Goal: Task Accomplishment & Management: Manage account settings

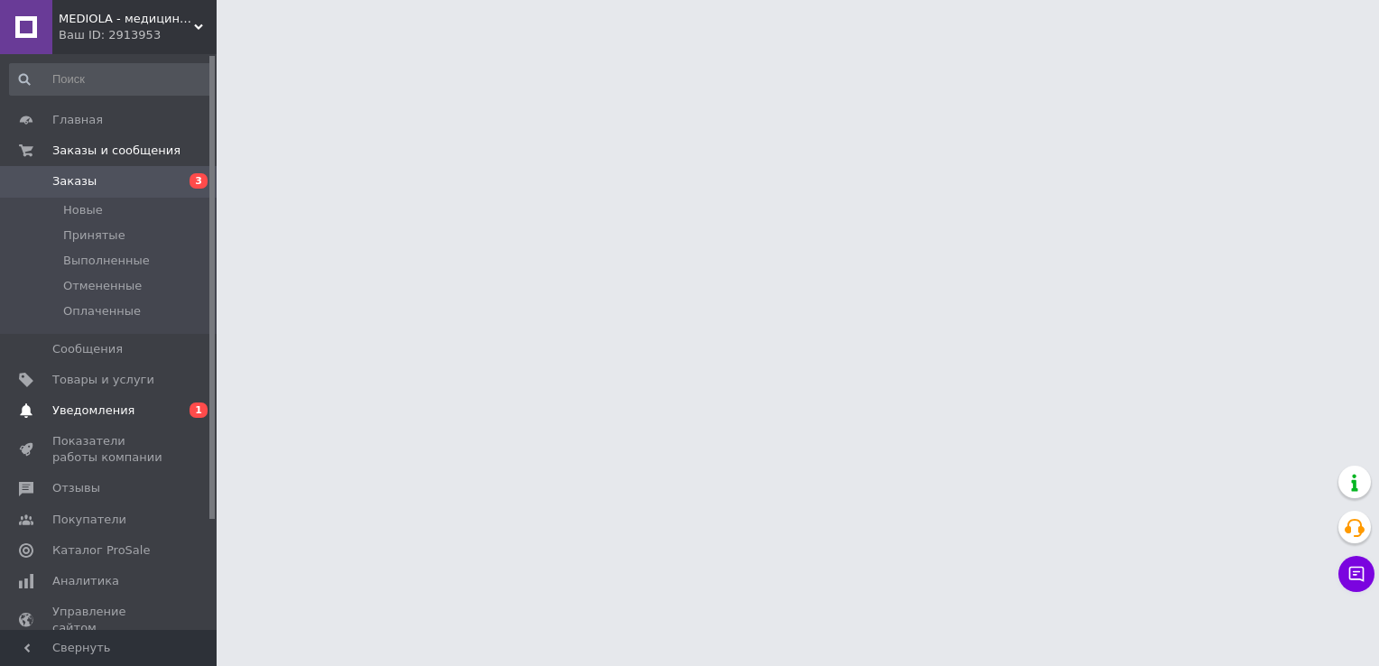
click at [135, 408] on span "Уведомления" at bounding box center [109, 410] width 115 height 16
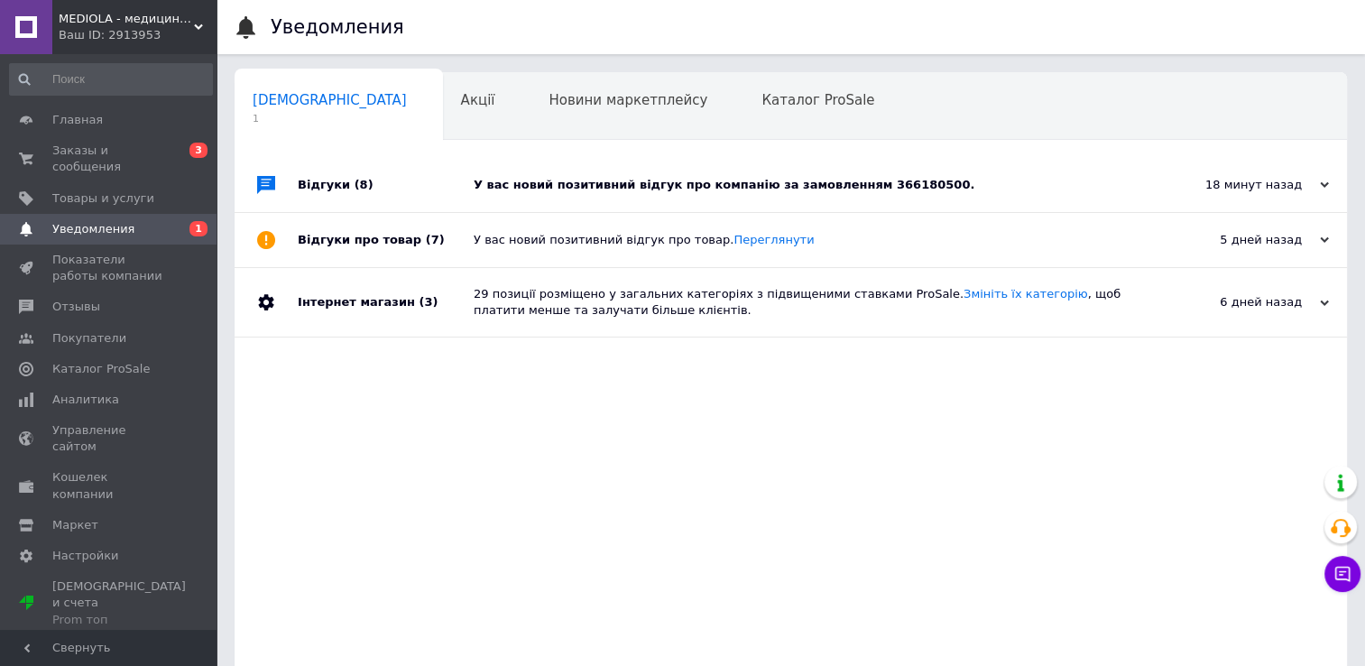
click at [913, 194] on div "У вас новий позитивний відгук про компанію за замовленням 366180500." at bounding box center [811, 185] width 675 height 54
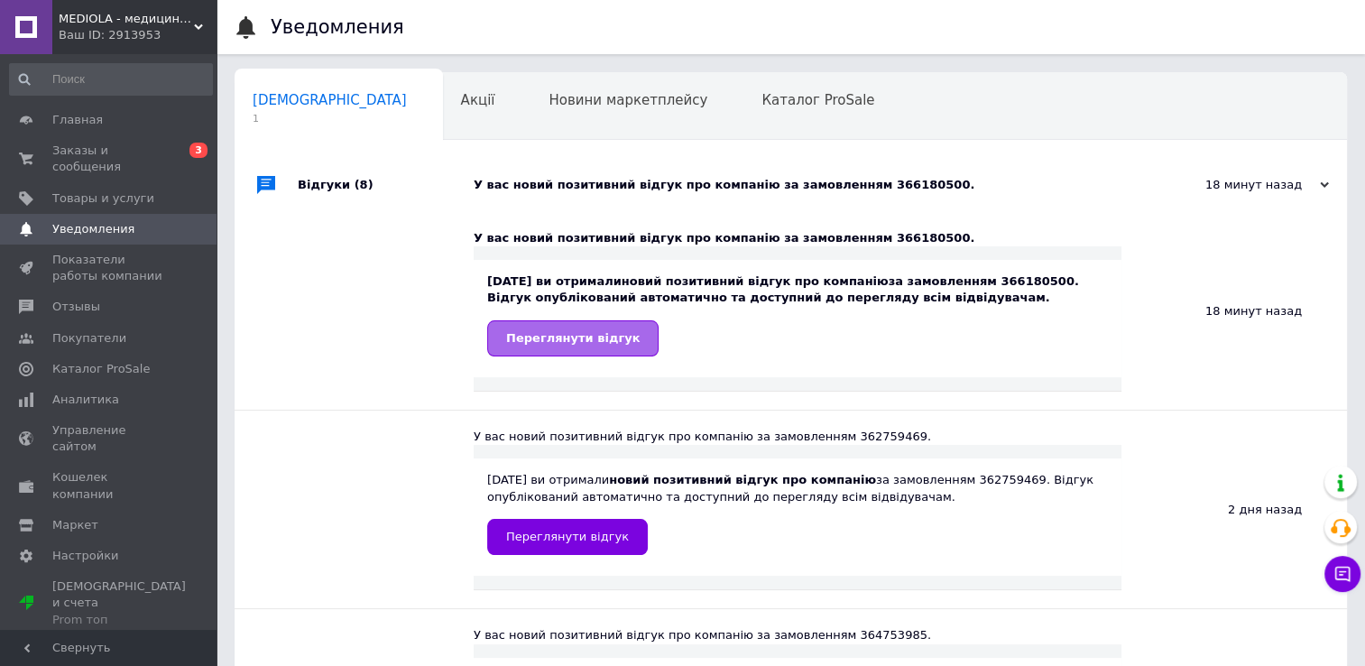
click at [608, 337] on span "Переглянути відгук" at bounding box center [573, 338] width 134 height 14
click at [91, 146] on span "Заказы и сообщения" at bounding box center [109, 159] width 115 height 32
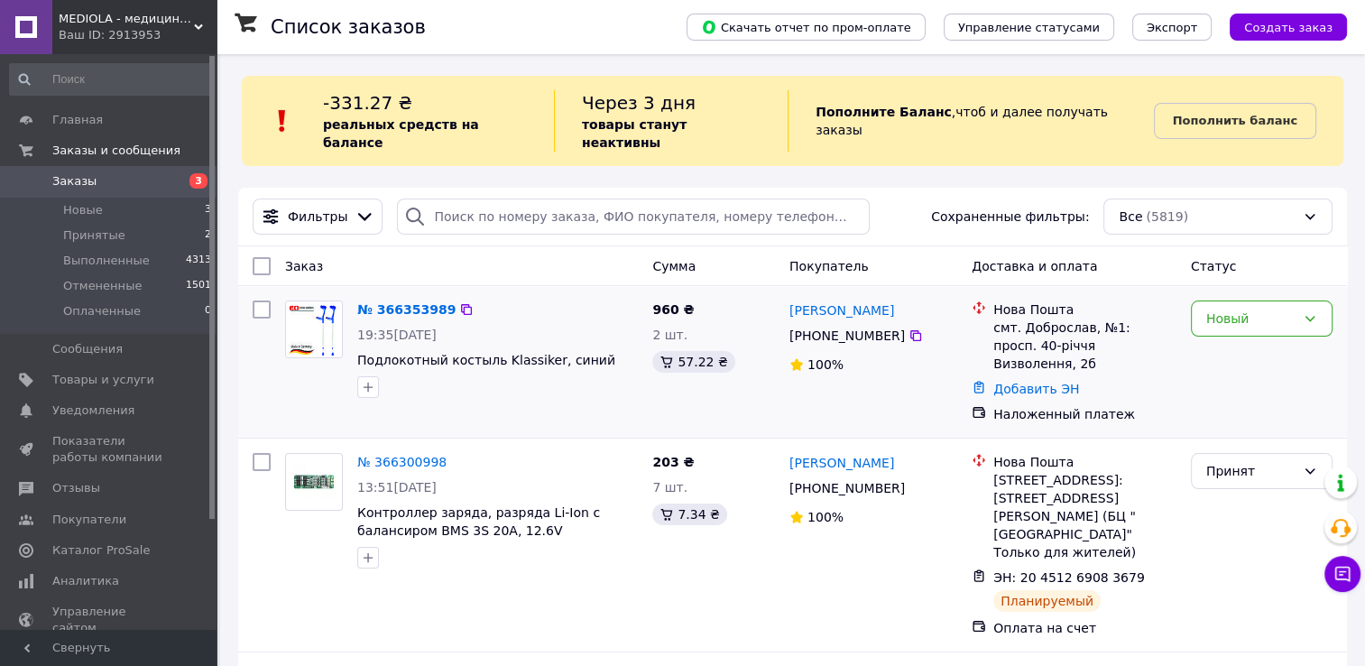
click at [412, 302] on div "№ 366353989" at bounding box center [407, 310] width 102 height 22
click at [411, 302] on link "№ 366353989" at bounding box center [406, 309] width 98 height 14
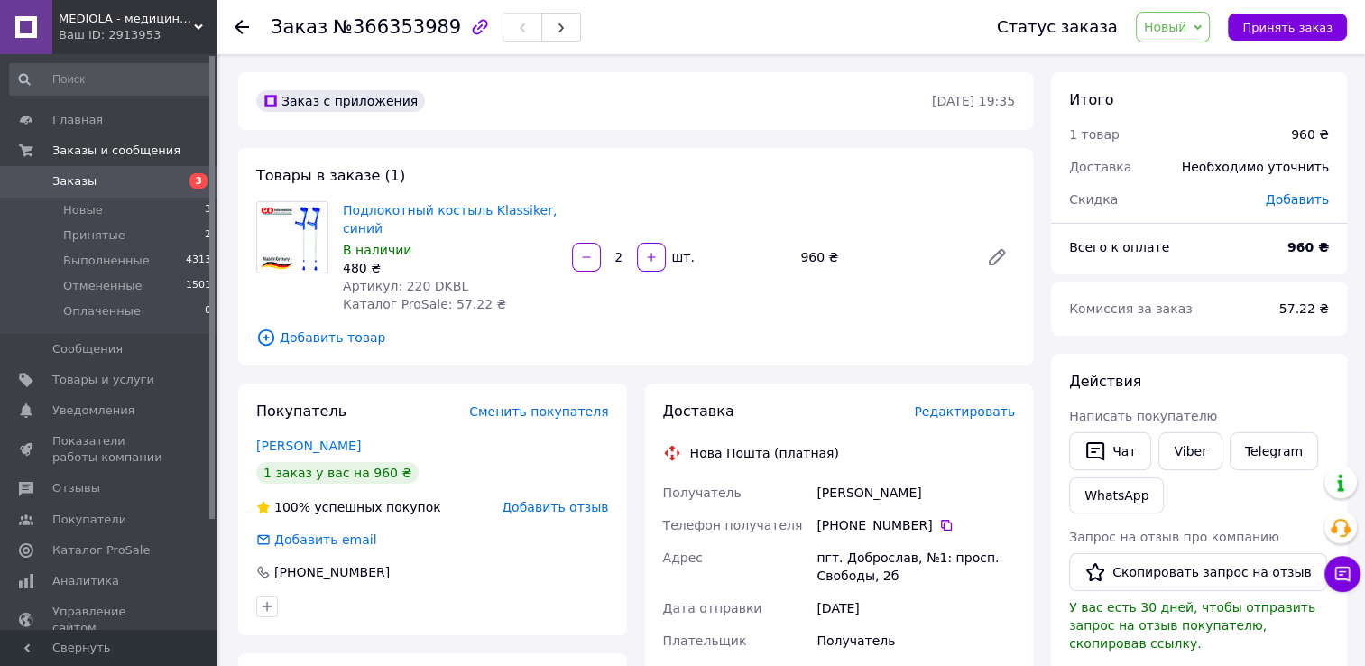
click at [105, 179] on span "Заказы" at bounding box center [109, 181] width 115 height 16
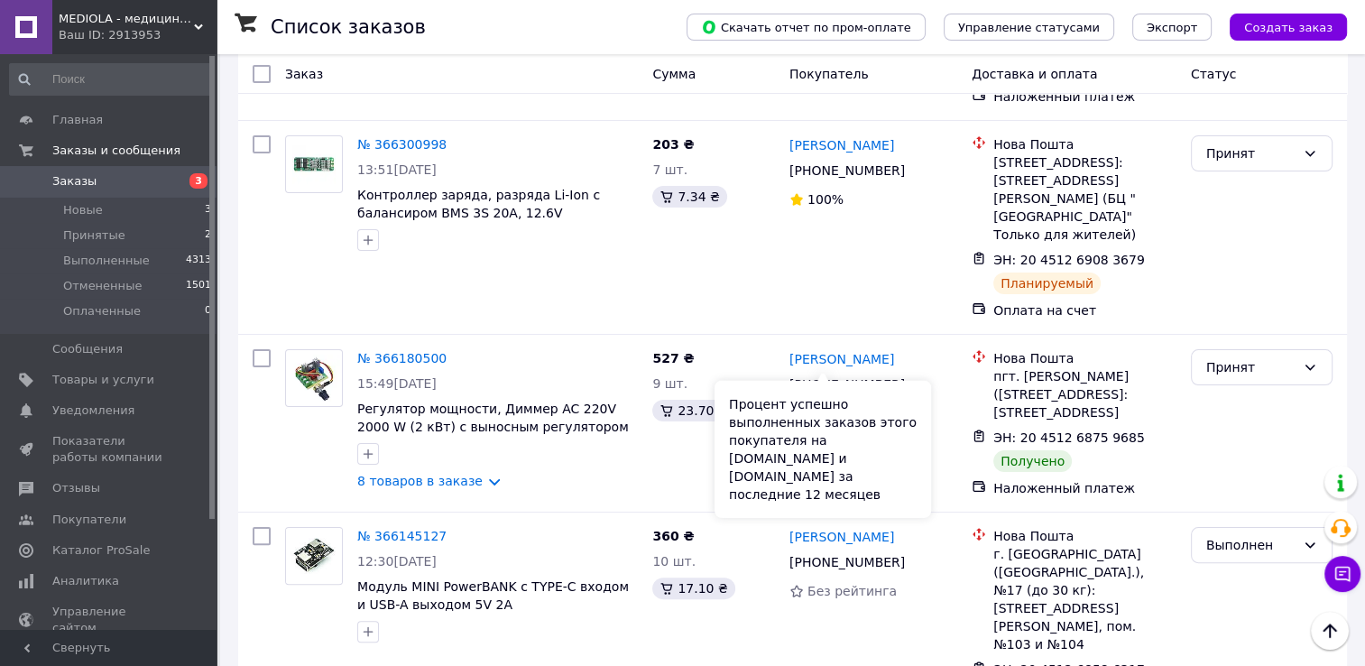
scroll to position [451, 0]
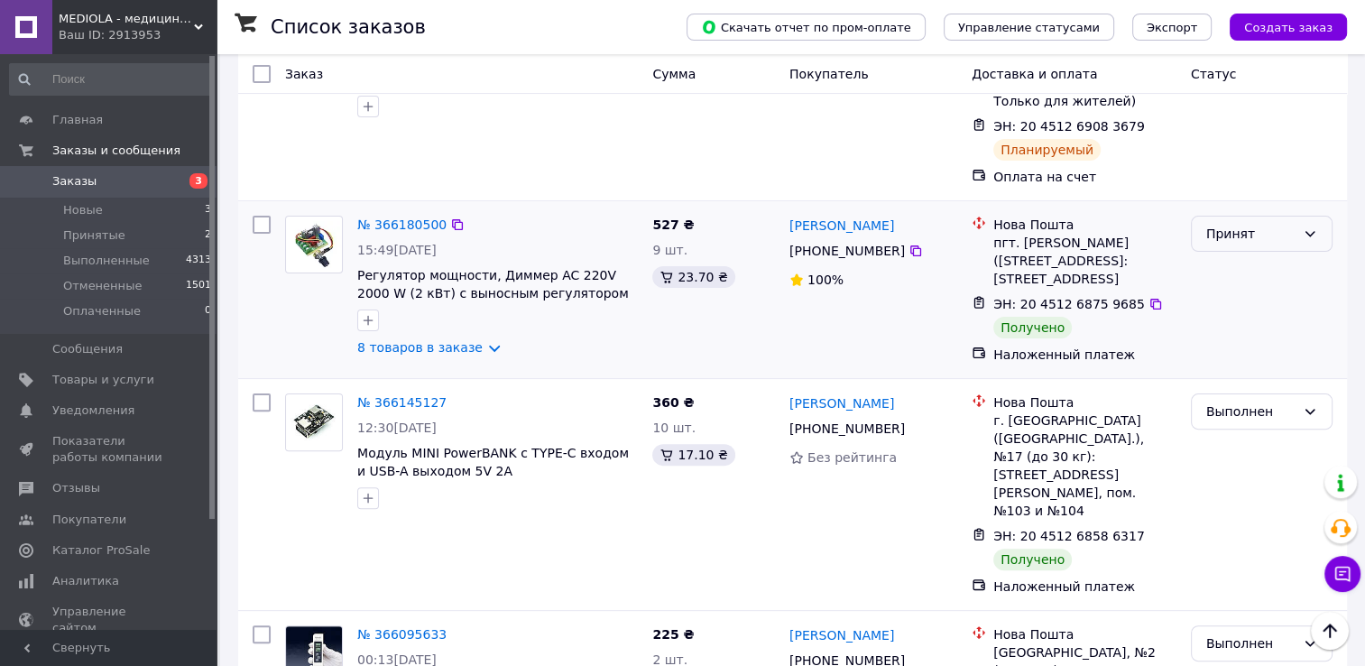
click at [1238, 224] on div "Принят" at bounding box center [1250, 234] width 89 height 20
click at [1238, 213] on li "Выполнен" at bounding box center [1262, 219] width 140 height 32
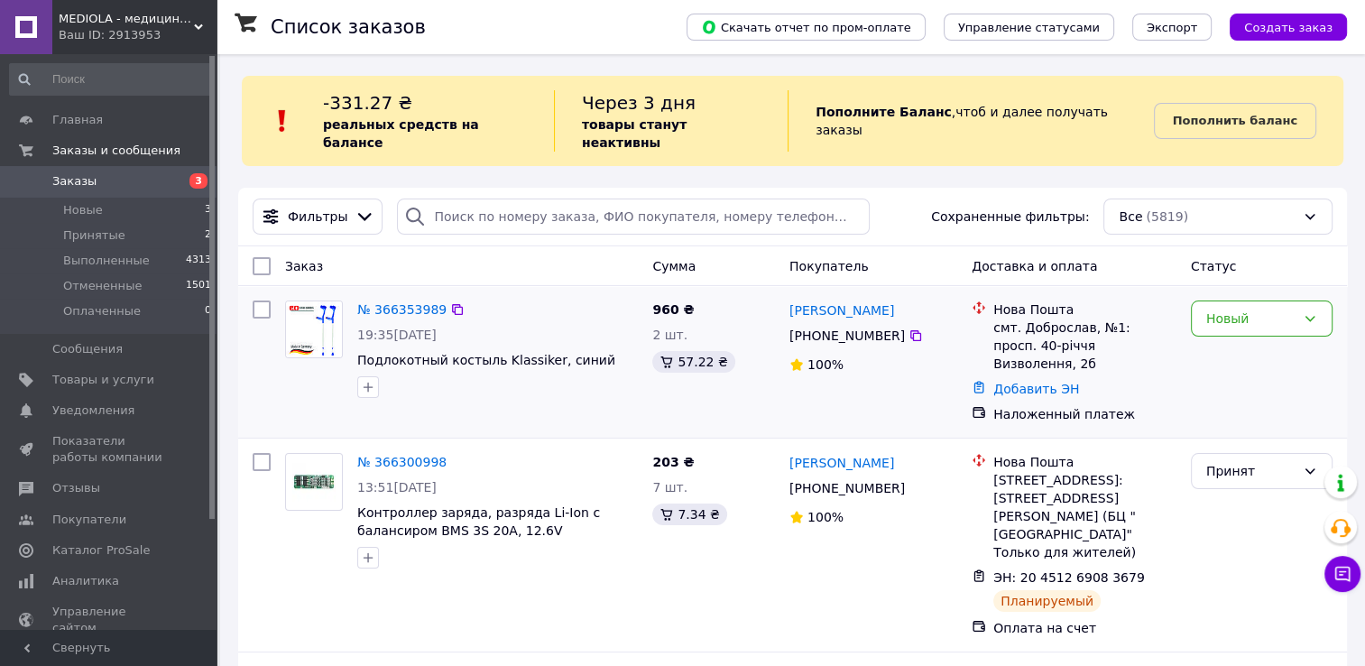
click at [391, 299] on div "№ 366353989" at bounding box center [402, 310] width 93 height 22
click at [387, 302] on link "№ 366353989" at bounding box center [401, 309] width 89 height 14
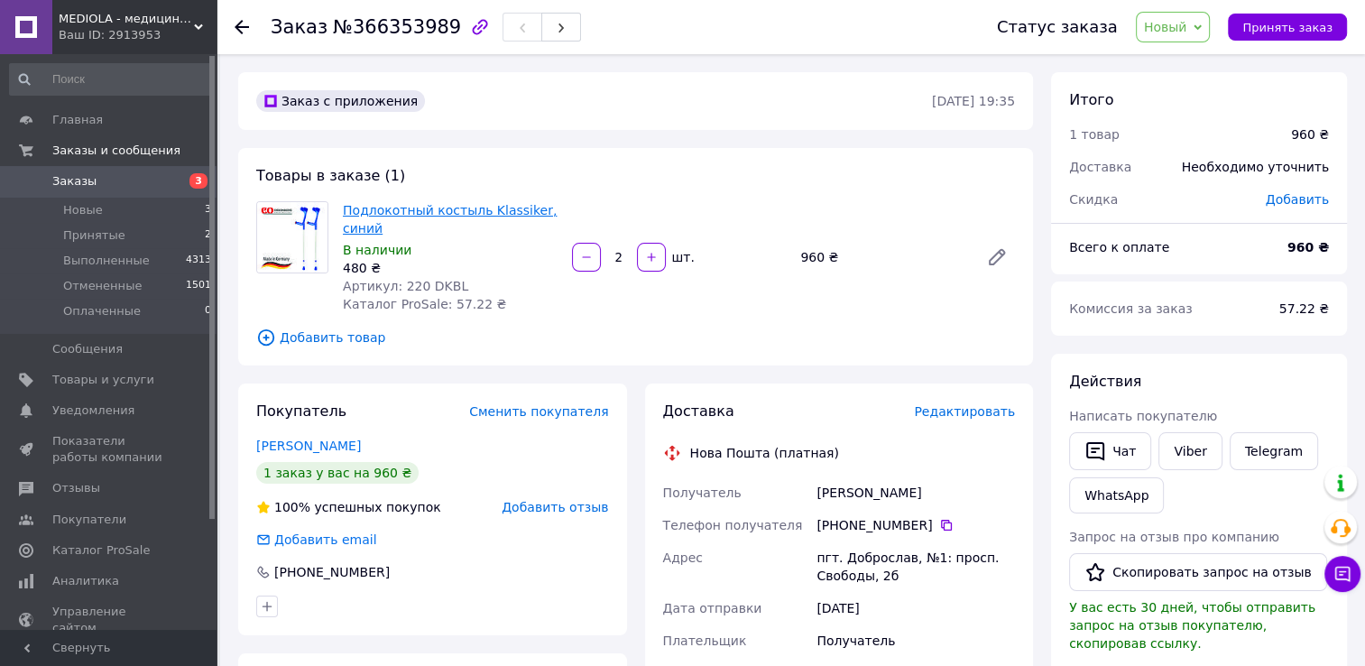
click at [349, 214] on link "Подлокотный костыль Klassiker, синий" at bounding box center [450, 219] width 214 height 32
click at [87, 175] on span "Заказы" at bounding box center [74, 181] width 44 height 16
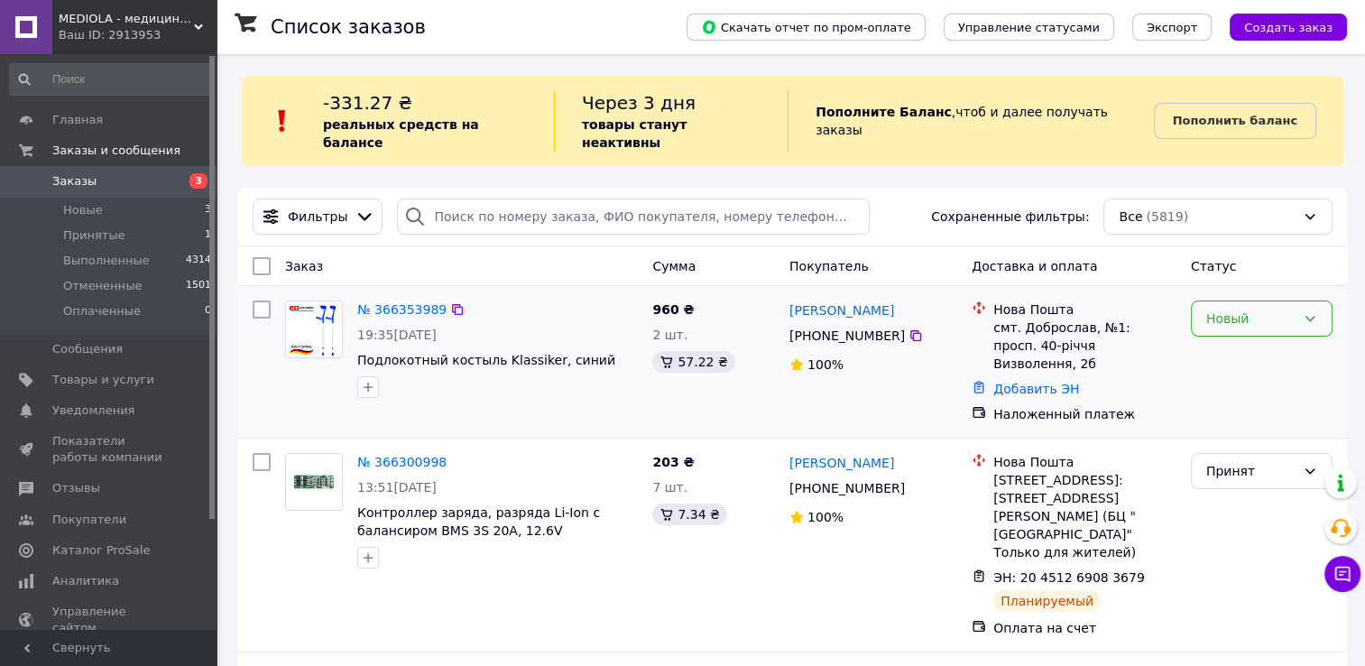
click at [1216, 309] on div "Новый" at bounding box center [1250, 319] width 89 height 20
click at [1230, 337] on li "Принят" at bounding box center [1262, 340] width 140 height 32
click at [122, 446] on span "Показатели работы компании" at bounding box center [109, 449] width 115 height 32
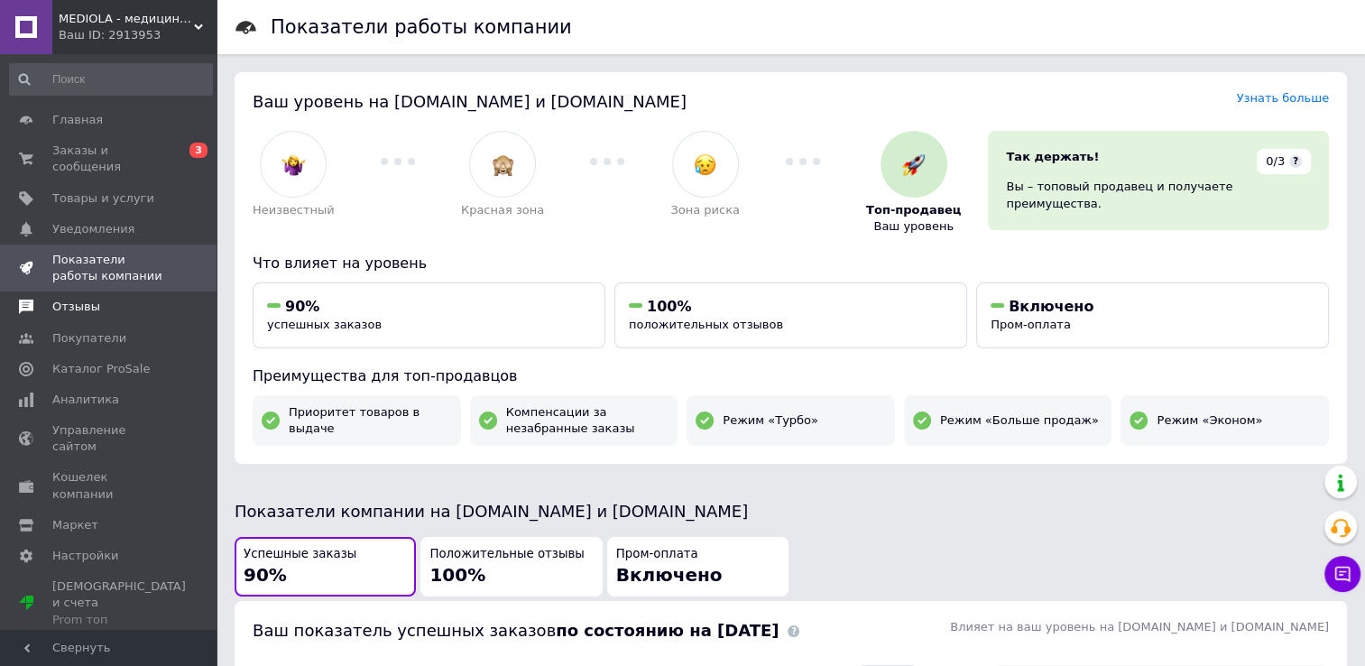
click at [73, 299] on span "Отзывы" at bounding box center [76, 307] width 48 height 16
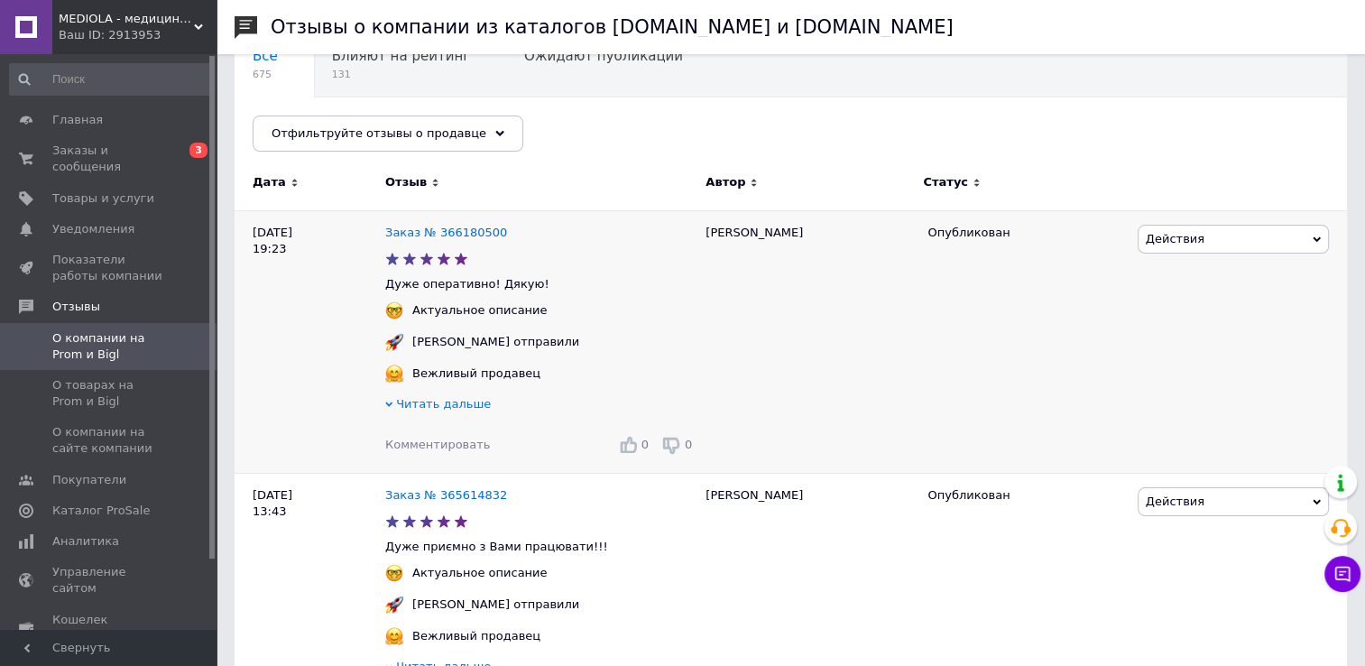
scroll to position [180, 0]
click at [443, 402] on span "Читать дальше" at bounding box center [443, 402] width 95 height 14
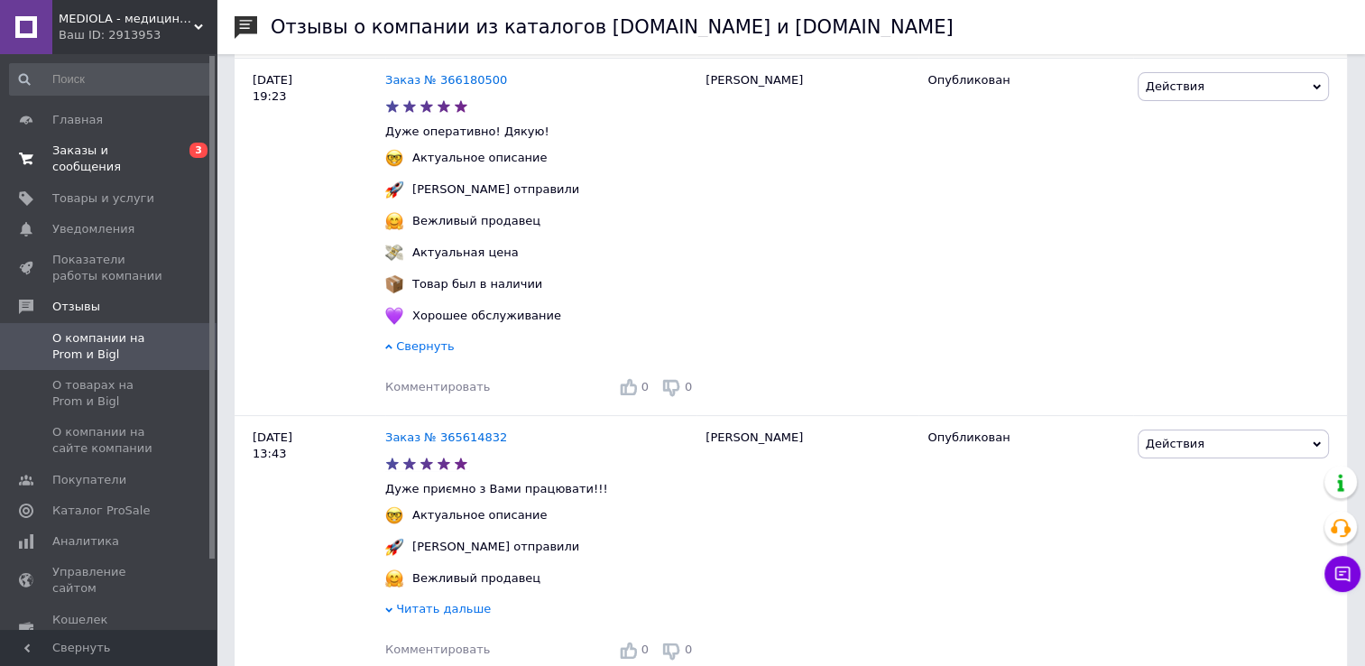
scroll to position [0, 0]
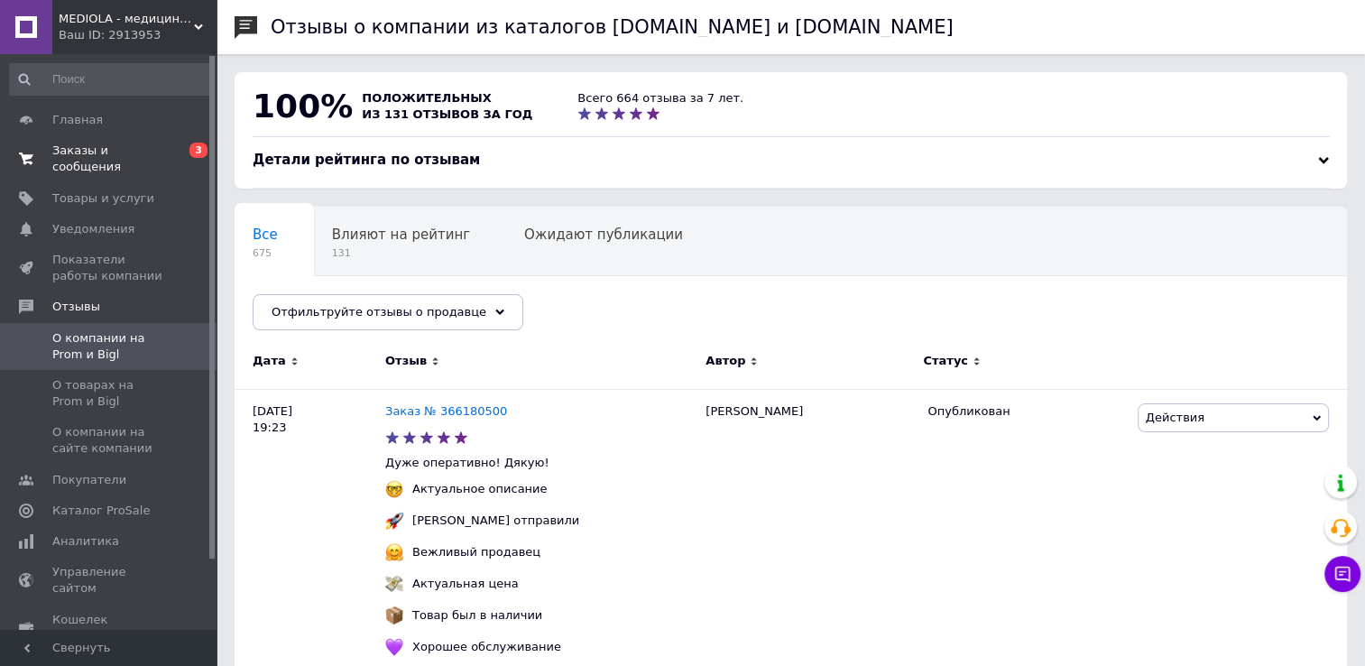
click at [133, 157] on span "Заказы и сообщения" at bounding box center [109, 159] width 115 height 32
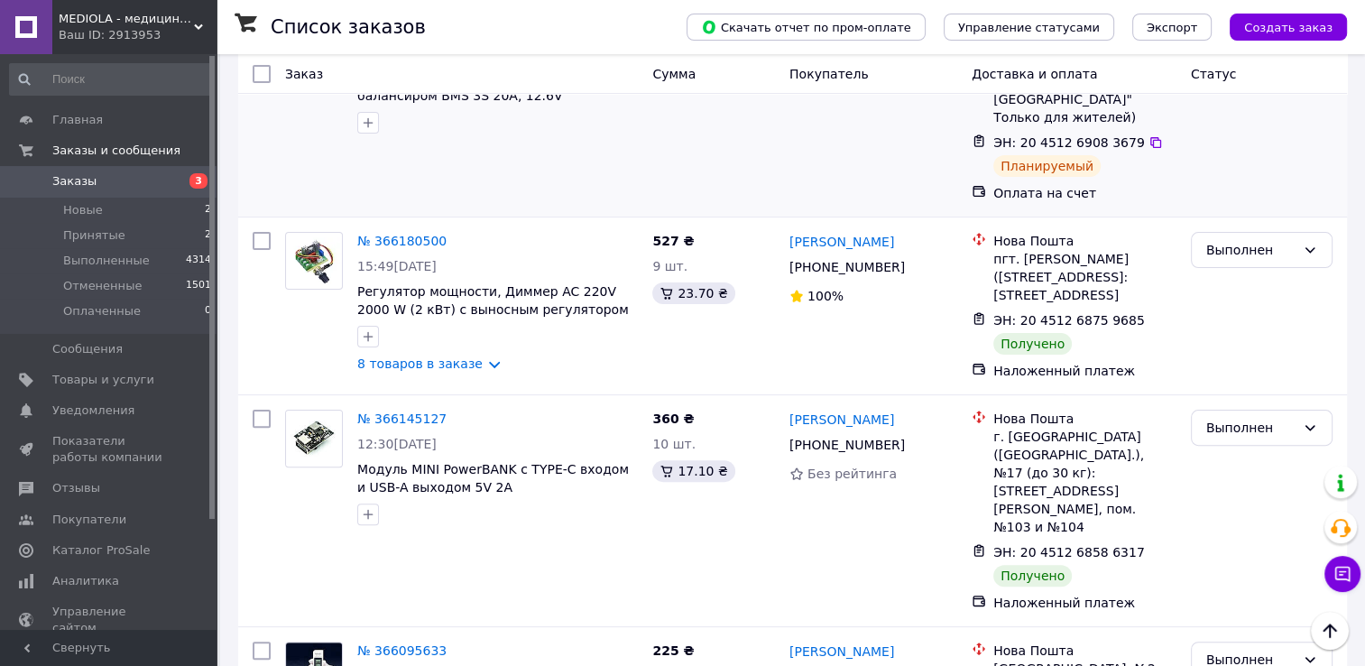
scroll to position [451, 0]
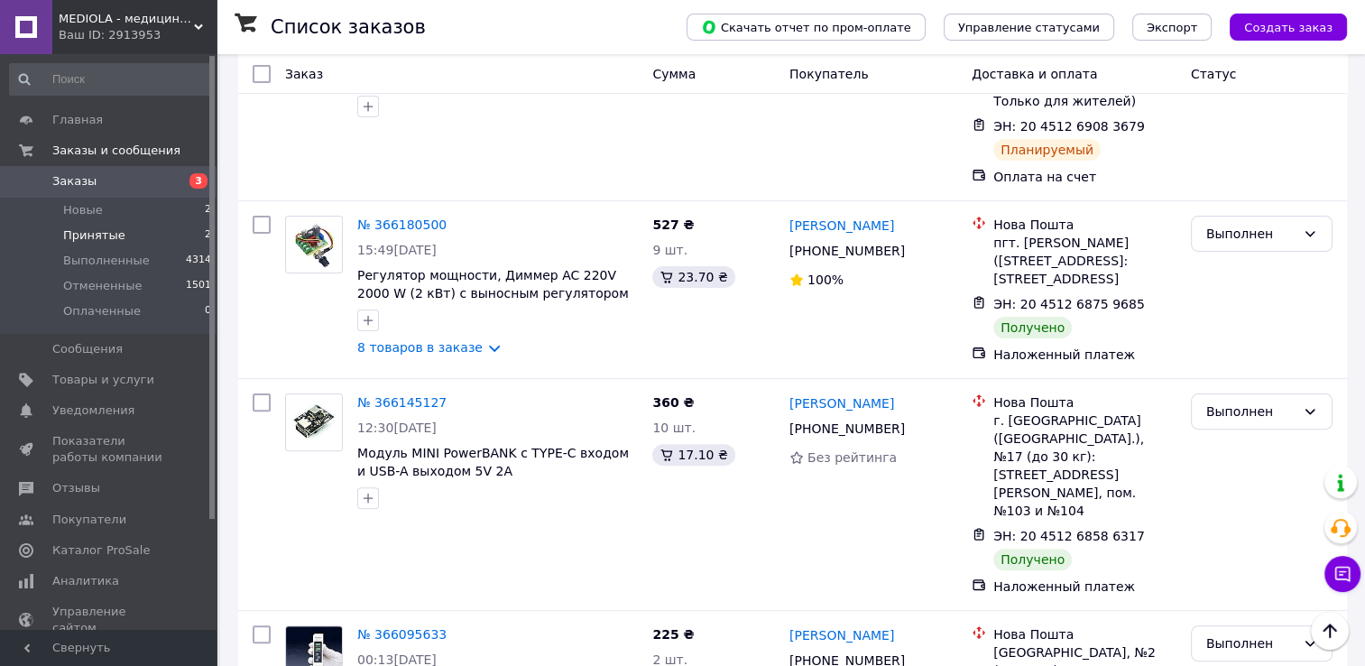
click at [63, 227] on span "Принятые" at bounding box center [94, 235] width 62 height 16
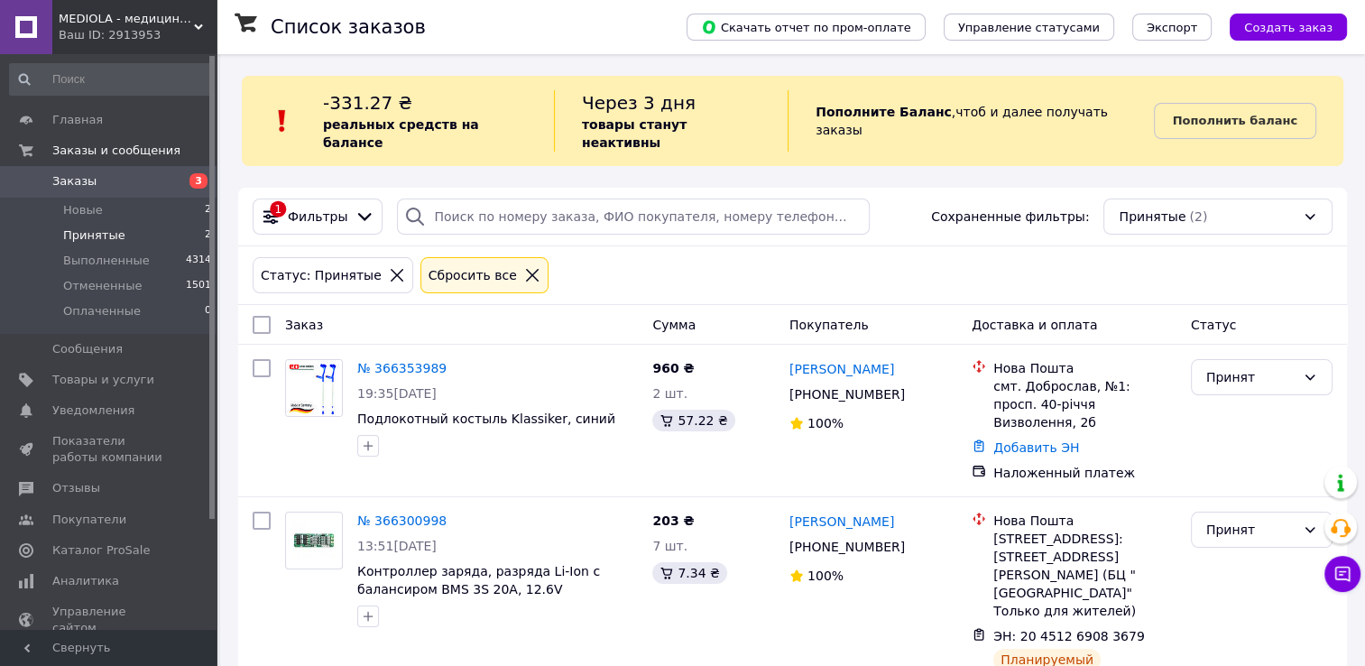
scroll to position [8, 0]
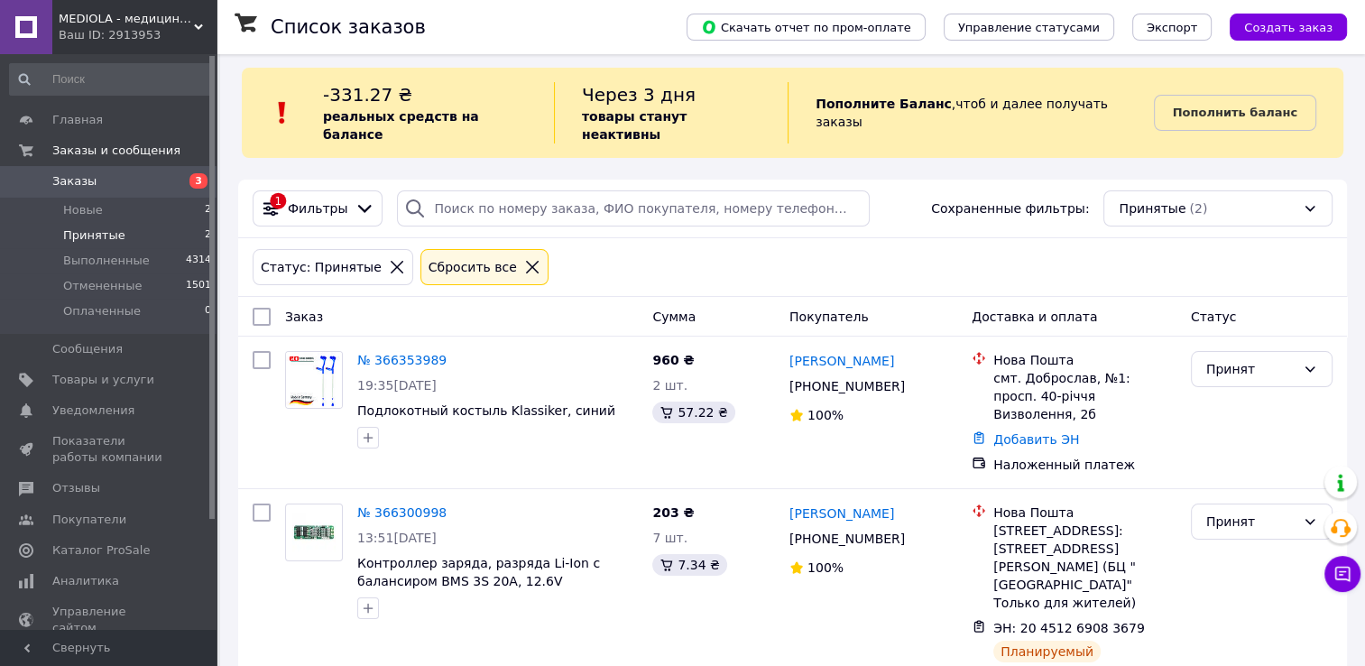
click at [86, 181] on span "Заказы" at bounding box center [74, 181] width 44 height 16
